Goal: Transaction & Acquisition: Purchase product/service

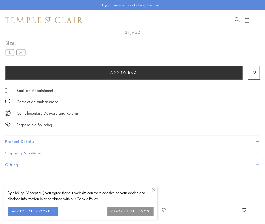
scroll to position [30, 0]
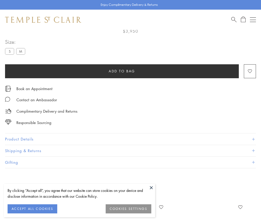
click at [122, 71] on span "Add to bag" at bounding box center [122, 71] width 27 height 6
